Goal: Check status: Check status

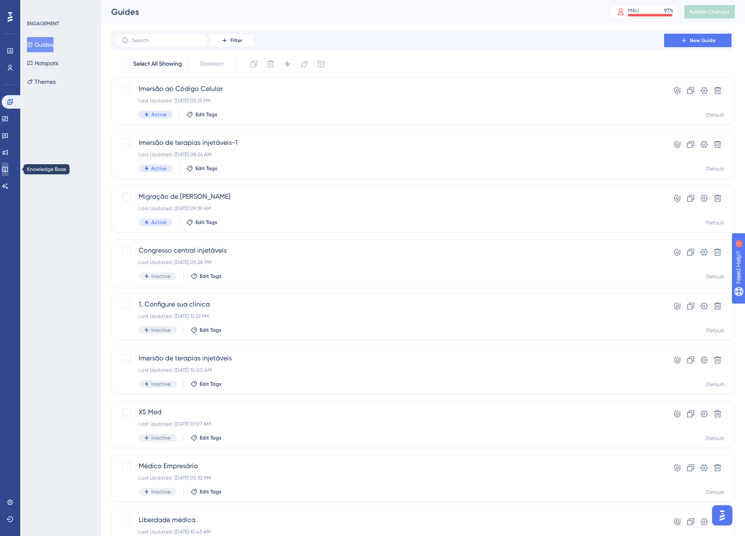
click at [8, 167] on icon at bounding box center [4, 169] width 5 height 5
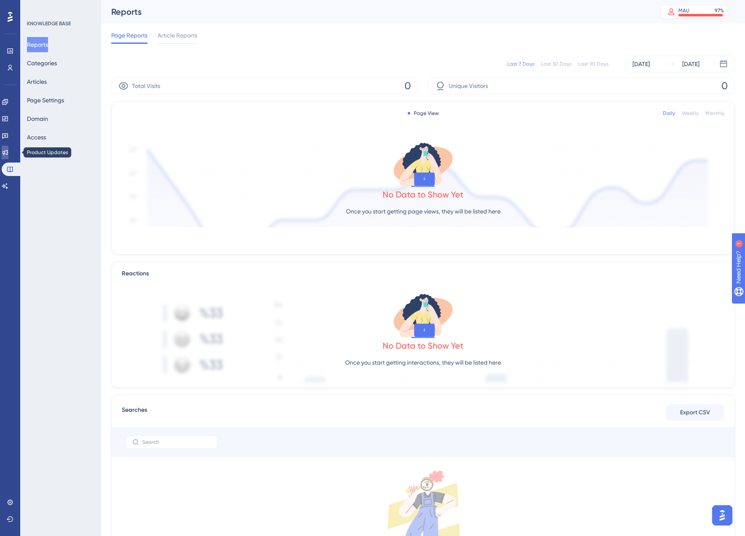
click at [8, 154] on icon at bounding box center [5, 152] width 5 height 5
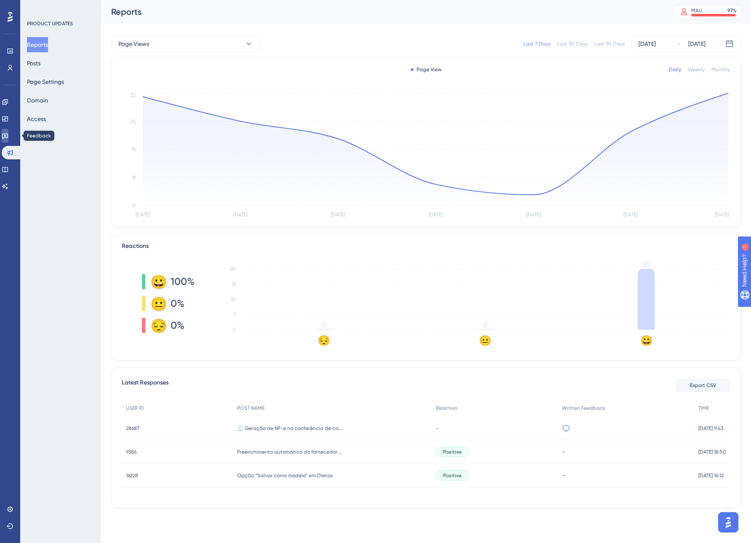
click at [8, 135] on link at bounding box center [5, 135] width 7 height 13
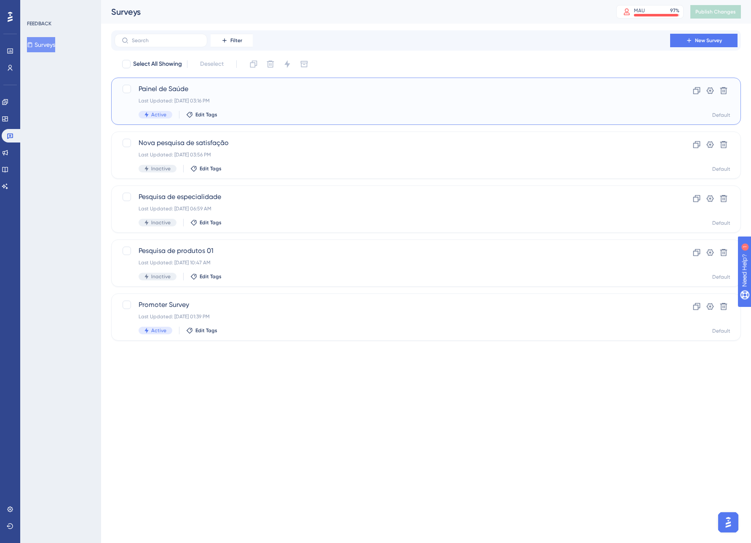
click at [260, 101] on div "Last Updated: [DATE] 03:16 PM" at bounding box center [393, 100] width 508 height 7
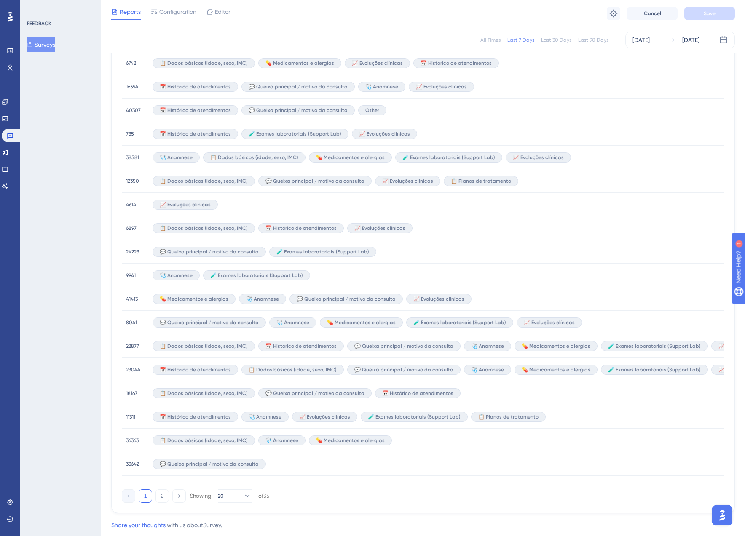
scroll to position [358, 0]
